Goal: Transaction & Acquisition: Purchase product/service

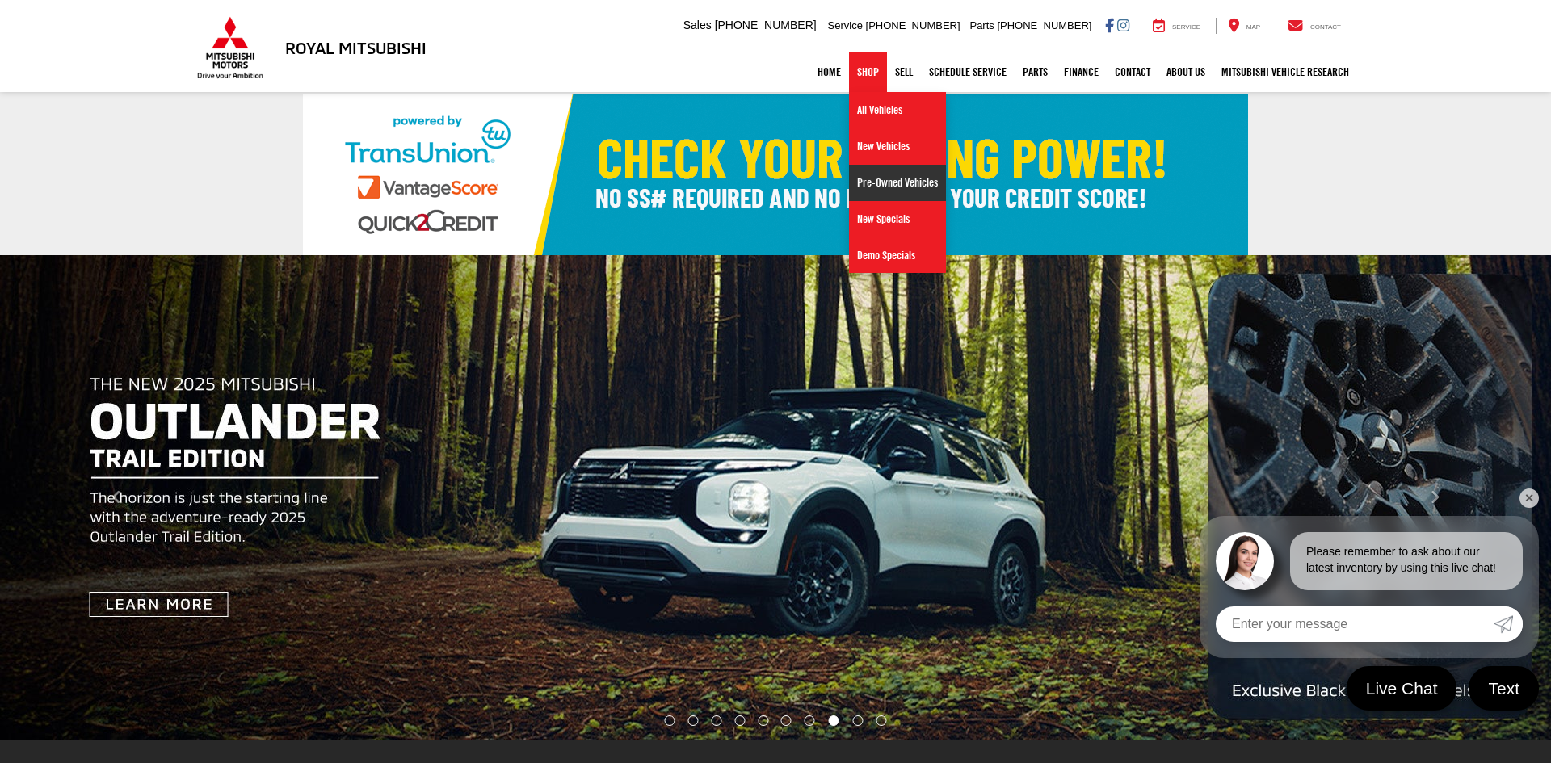
click at [882, 183] on link "Pre-Owned Vehicles" at bounding box center [897, 183] width 97 height 36
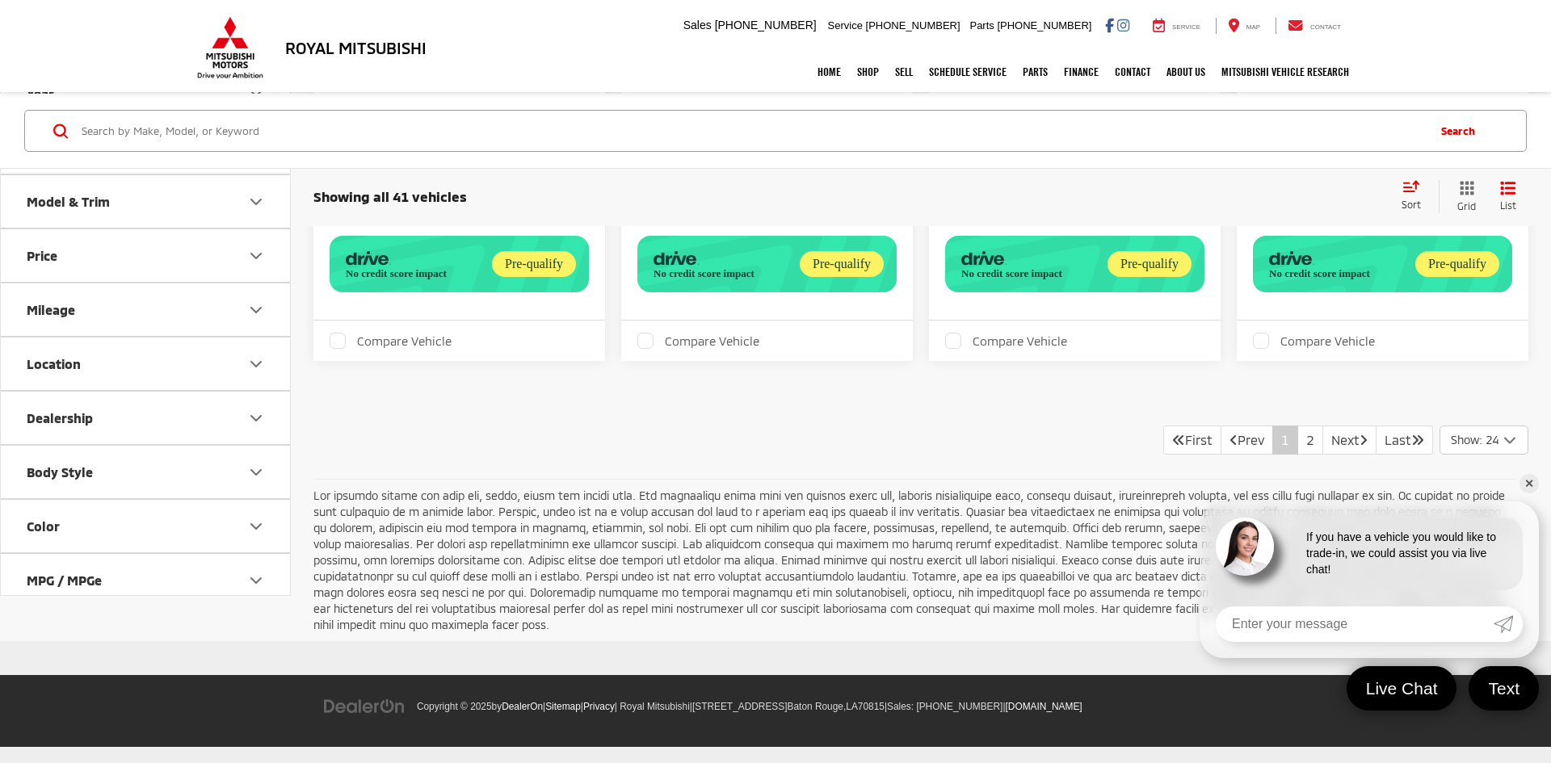
scroll to position [4655, 0]
click at [1297, 449] on link "2" at bounding box center [1310, 440] width 26 height 29
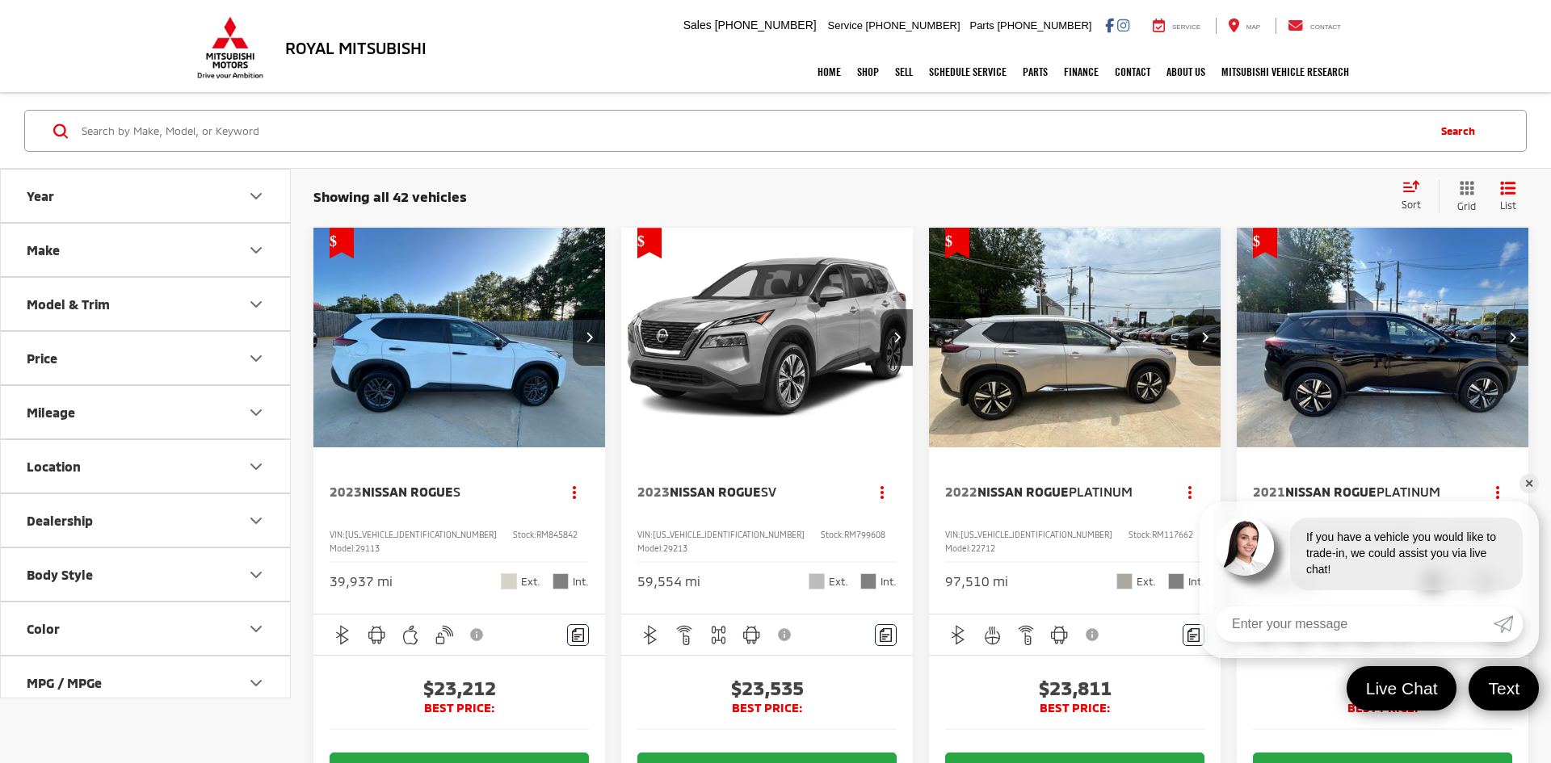
click at [1533, 482] on link "✕" at bounding box center [1529, 483] width 19 height 19
